Goal: Information Seeking & Learning: Learn about a topic

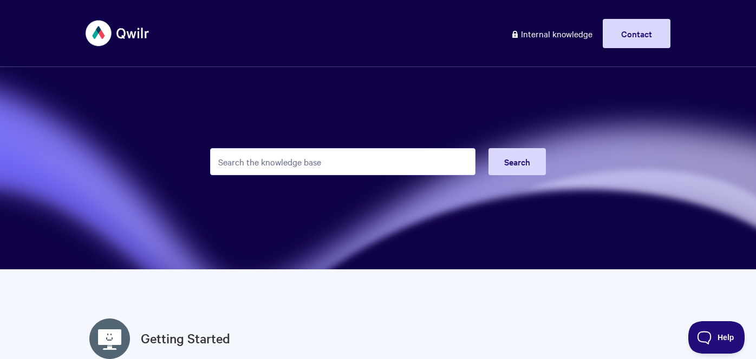
click at [284, 152] on input "Search the knowledge base" at bounding box center [342, 161] width 265 height 27
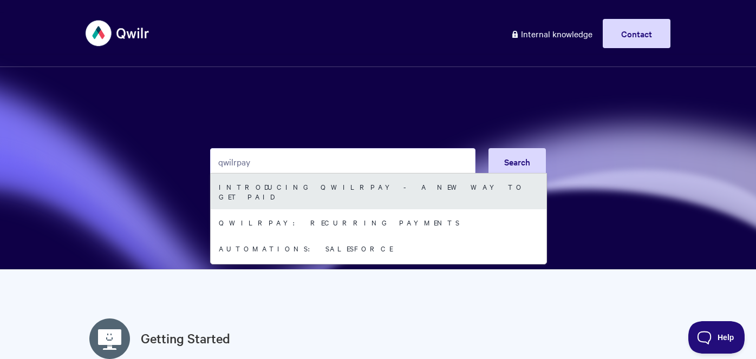
type input "qwilrpay"
click at [316, 179] on link "Introducing QwilrPay - A New Way to Get Paid" at bounding box center [379, 192] width 336 height 36
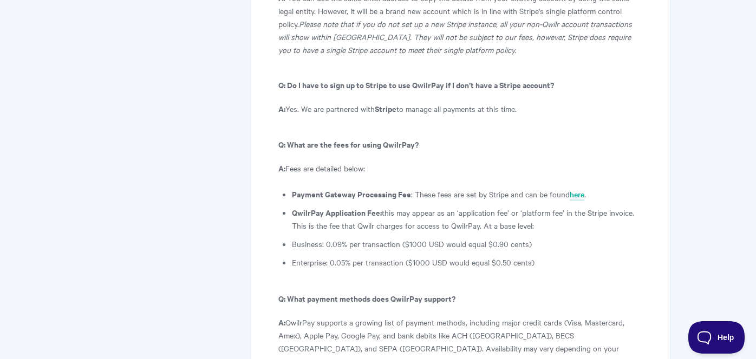
scroll to position [5849, 0]
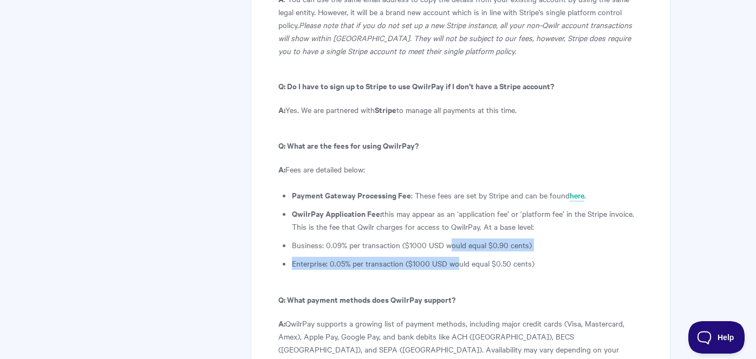
drag, startPoint x: 448, startPoint y: 107, endPoint x: 456, endPoint y: 136, distance: 29.8
click at [456, 189] on ul "Payment Gateway Processing Fee : These fees are set by Stripe and can be found …" at bounding box center [467, 229] width 351 height 81
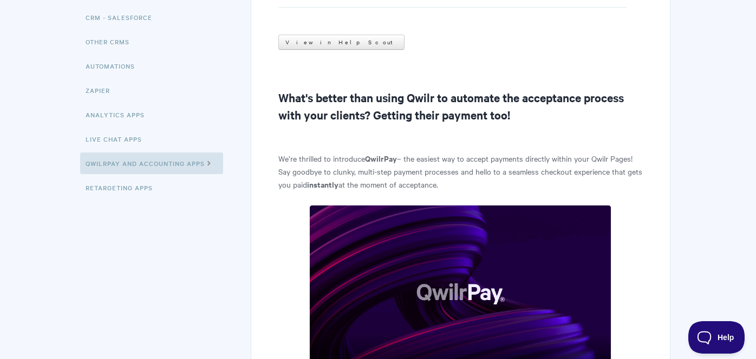
scroll to position [0, 0]
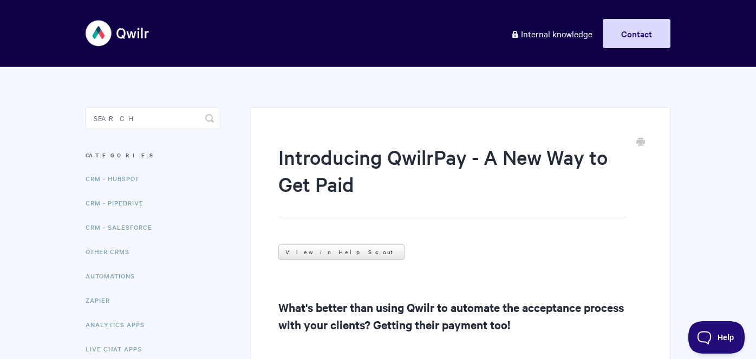
click at [139, 125] on input "r" at bounding box center [153, 119] width 135 height 22
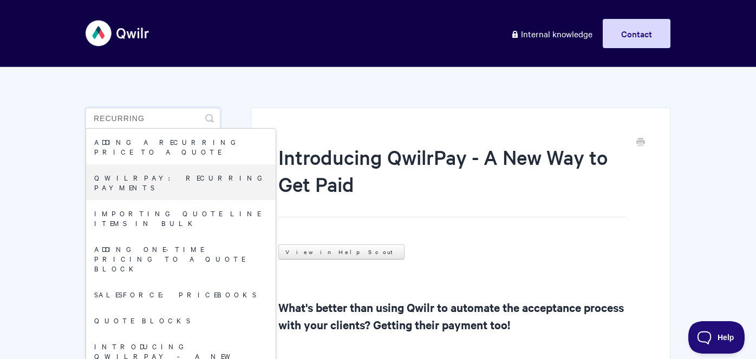
type input "recurring"
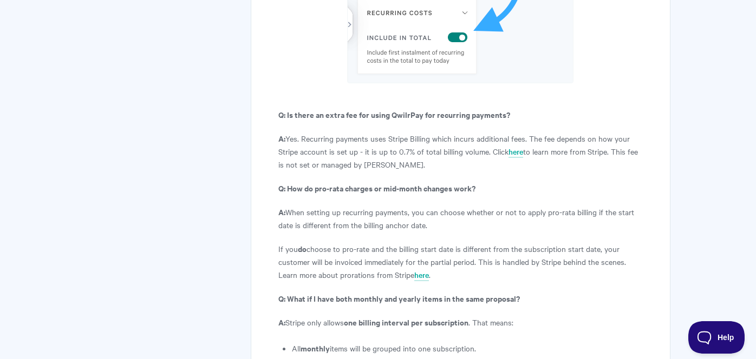
scroll to position [3944, 0]
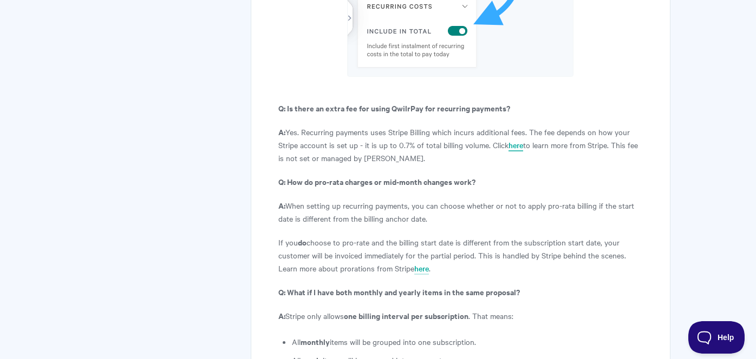
click at [517, 140] on link "here" at bounding box center [515, 146] width 15 height 12
